Goal: Task Accomplishment & Management: Manage account settings

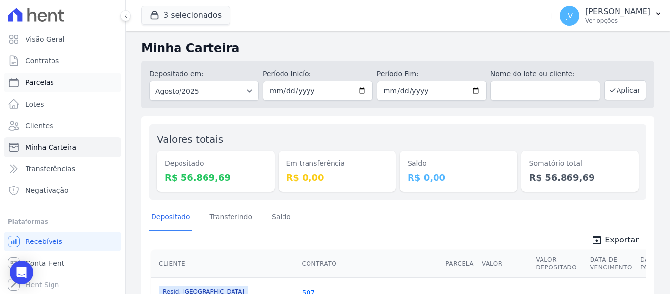
click at [39, 84] on span "Parcelas" at bounding box center [40, 83] width 28 height 10
select select
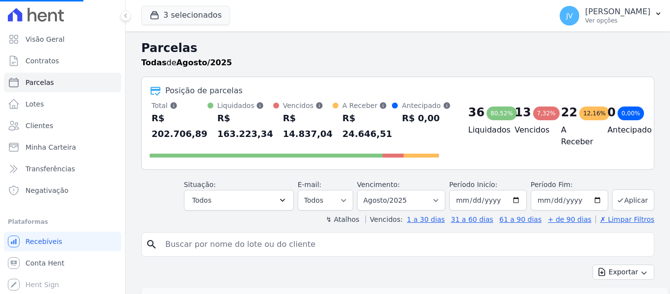
click at [224, 245] on input "search" at bounding box center [404, 244] width 491 height 20
select select
click at [224, 246] on input "search" at bounding box center [404, 244] width 491 height 20
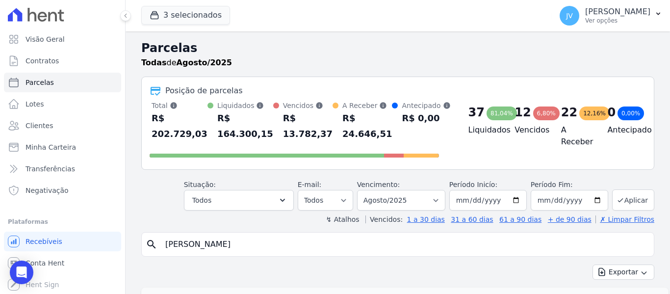
type input "[PERSON_NAME]"
select select
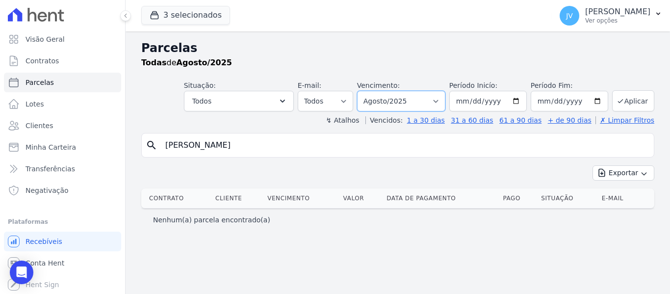
click at [402, 101] on select "[GEOGRAPHIC_DATA] por período ──────── Todos os meses Setembro/2022 Outubro/202…" at bounding box center [401, 101] width 88 height 21
select select "11/2024"
click at [371, 91] on select "[GEOGRAPHIC_DATA] por período ──────── Todos os meses Setembro/2022 Outubro/202…" at bounding box center [401, 101] width 88 height 21
select select
click at [402, 108] on select "[GEOGRAPHIC_DATA] por período ──────── Todos os meses Setembro/2022 Outubro/202…" at bounding box center [401, 101] width 88 height 21
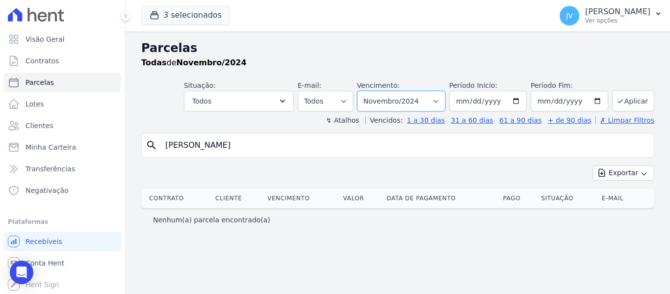
select select "02/2024"
click at [371, 91] on select "[GEOGRAPHIC_DATA] por período ──────── Todos os meses Setembro/2022 Outubro/202…" at bounding box center [401, 101] width 88 height 21
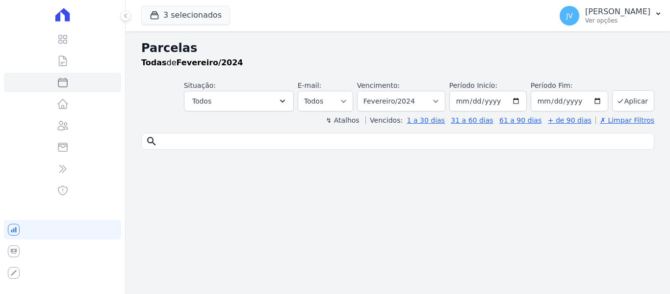
select select
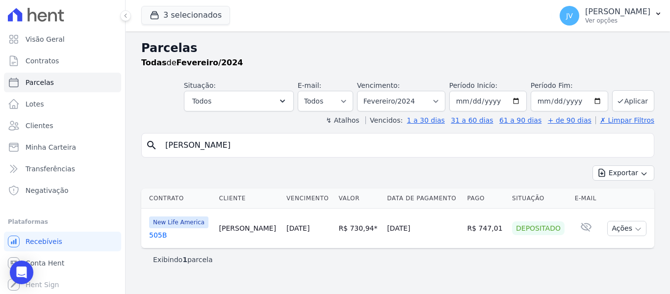
click at [299, 225] on link "20/02/2024" at bounding box center [297, 228] width 23 height 8
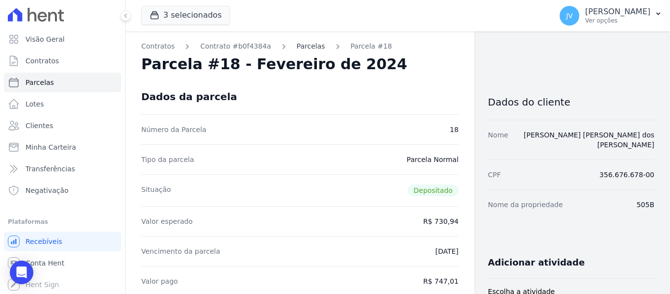
click at [305, 45] on link "Parcelas" at bounding box center [311, 46] width 28 height 10
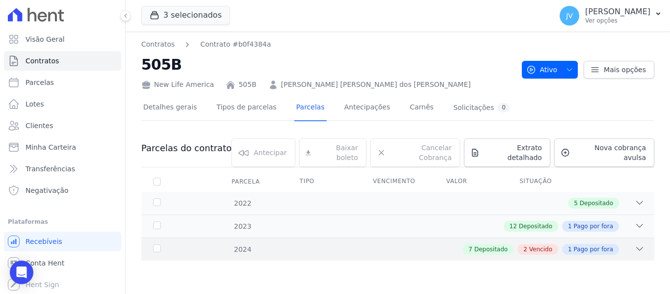
click at [294, 244] on div "7 Depositado 2 Vencido 1 Pago por fora" at bounding box center [422, 249] width 443 height 11
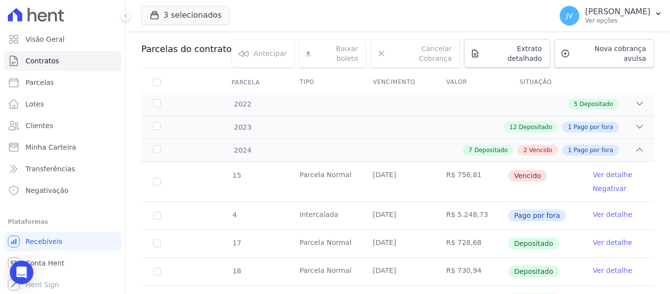
scroll to position [95, 0]
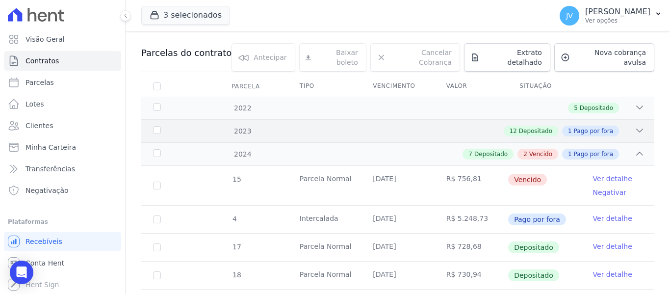
click at [454, 126] on div "12 Depositado 1 Pago por fora" at bounding box center [422, 131] width 443 height 11
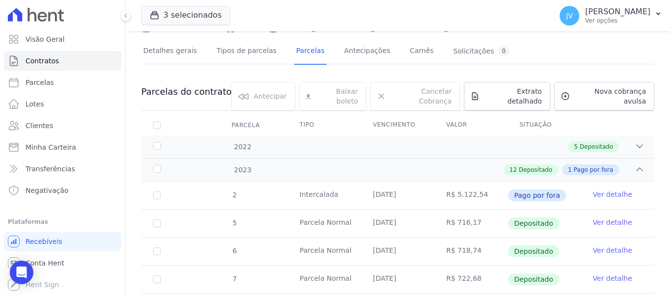
scroll to position [46, 0]
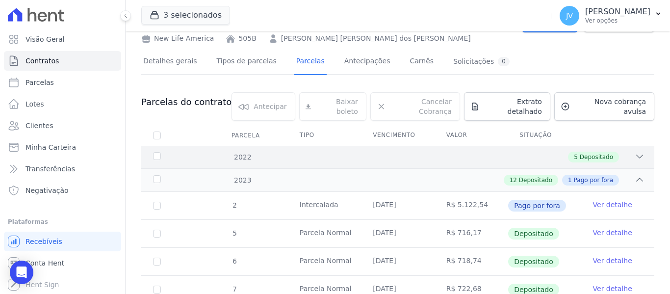
click at [429, 152] on div "5 Depositado" at bounding box center [422, 157] width 443 height 11
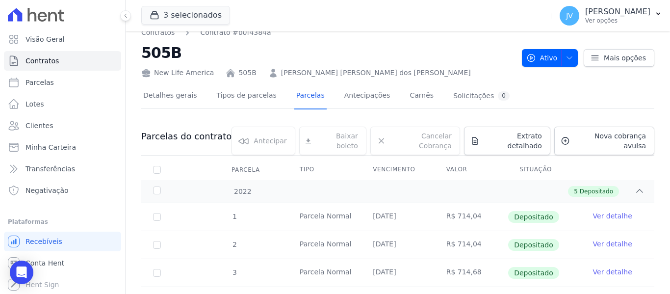
scroll to position [10, 0]
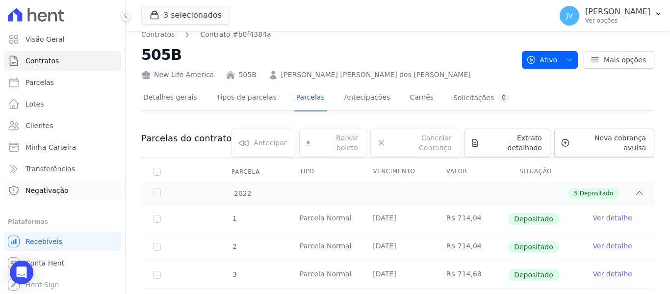
click at [55, 187] on span "Negativação" at bounding box center [47, 190] width 43 height 10
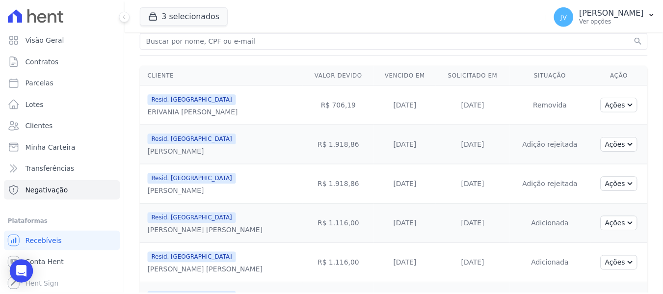
scroll to position [49, 0]
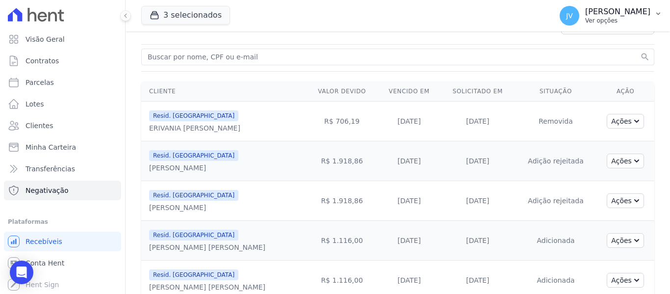
click at [663, 13] on button "JV João Vicon Ver opções" at bounding box center [611, 15] width 118 height 27
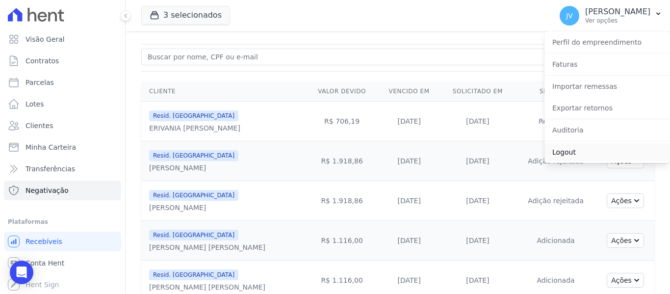
click at [554, 149] on link "Logout" at bounding box center [608, 152] width 126 height 18
